Goal: Task Accomplishment & Management: Manage account settings

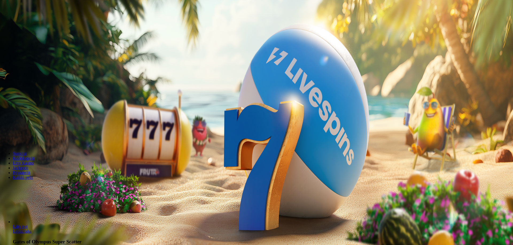
click at [33, 21] on span "Kirjaudu" at bounding box center [36, 19] width 13 height 4
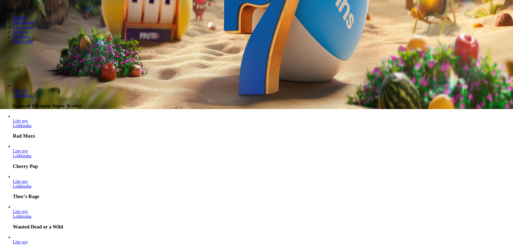
scroll to position [27, 0]
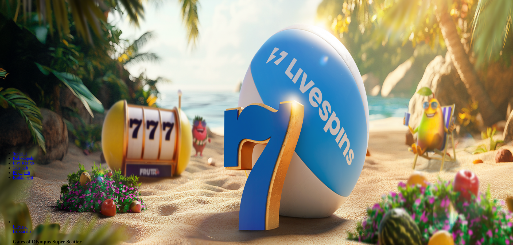
click at [32, 21] on span "Kirjaudu" at bounding box center [36, 19] width 13 height 4
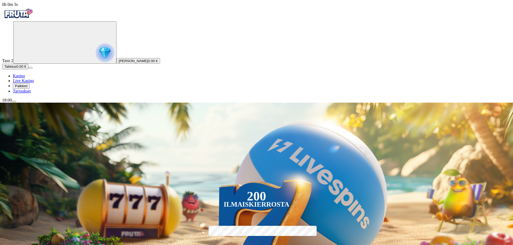
click at [28, 88] on span "Palkkiot" at bounding box center [21, 86] width 13 height 4
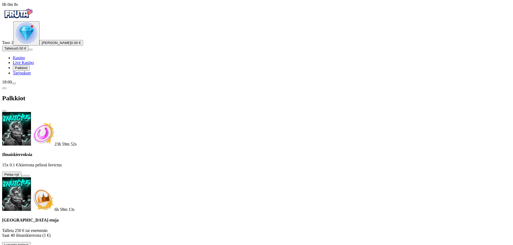
click at [26, 175] on button at bounding box center [23, 176] width 4 height 2
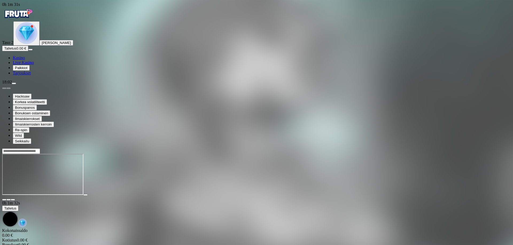
click at [14, 84] on span "menu icon" at bounding box center [14, 84] width 0 height 0
